Goal: Information Seeking & Learning: Learn about a topic

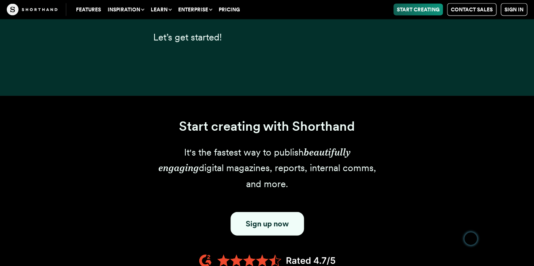
scroll to position [861, 0]
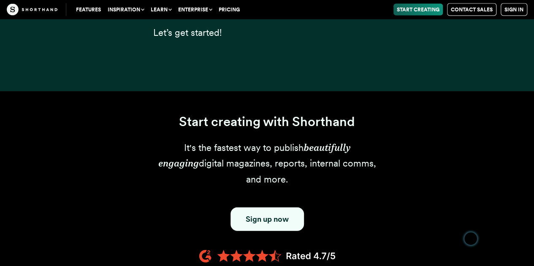
click at [529, 201] on div "Start creating with Shorthand It's the fastest way to publish beautifully engag…" at bounding box center [267, 194] width 534 height 206
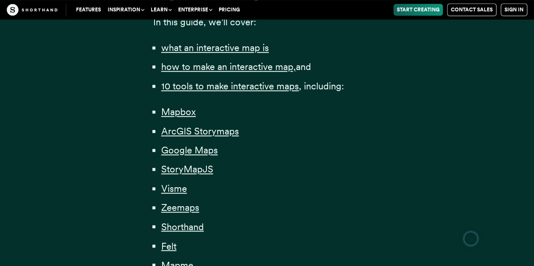
scroll to position [622, 0]
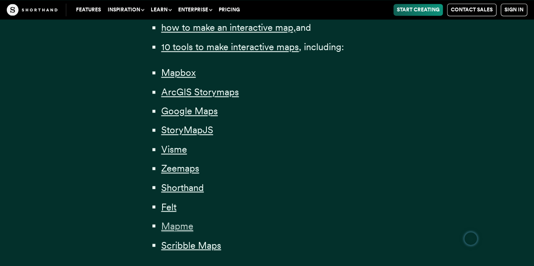
click at [173, 226] on span "Mapme" at bounding box center [177, 225] width 32 height 11
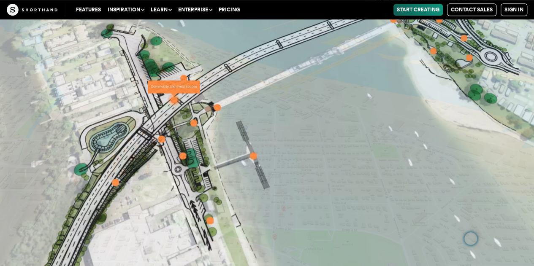
scroll to position [16221, 0]
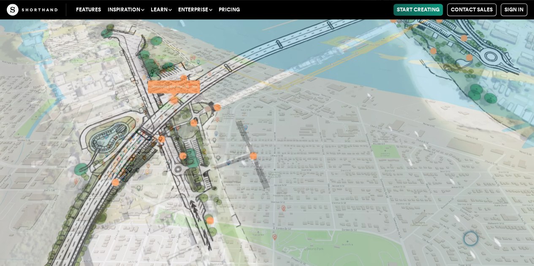
click at [286, 114] on img at bounding box center [267, 133] width 534 height 266
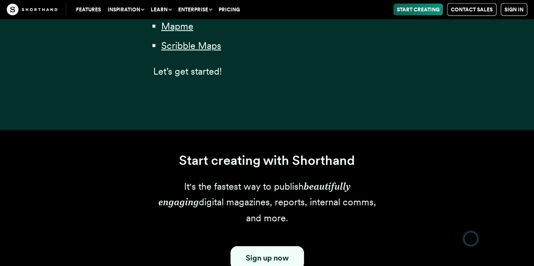
scroll to position [622, 0]
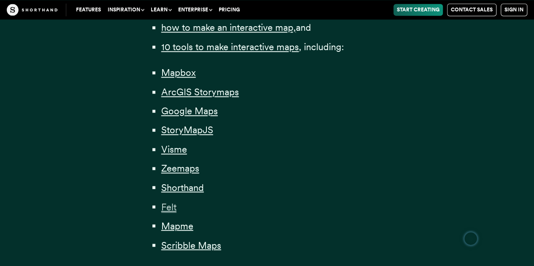
click at [174, 206] on span "Felt" at bounding box center [168, 206] width 15 height 11
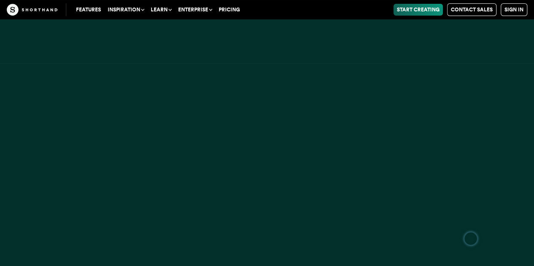
scroll to position [13916, 0]
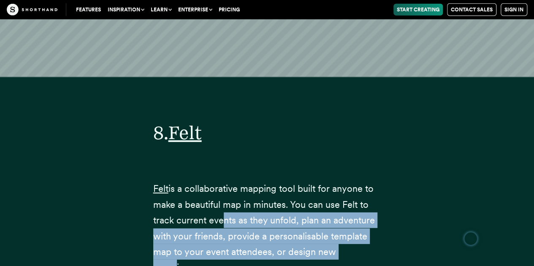
drag, startPoint x: 174, startPoint y: 206, endPoint x: 220, endPoint y: 168, distance: 59.1
click at [220, 181] on p "Felt is a collaborative mapping tool built for anyone to make a beautiful map i…" at bounding box center [267, 228] width 228 height 95
